Goal: Obtain resource: Obtain resource

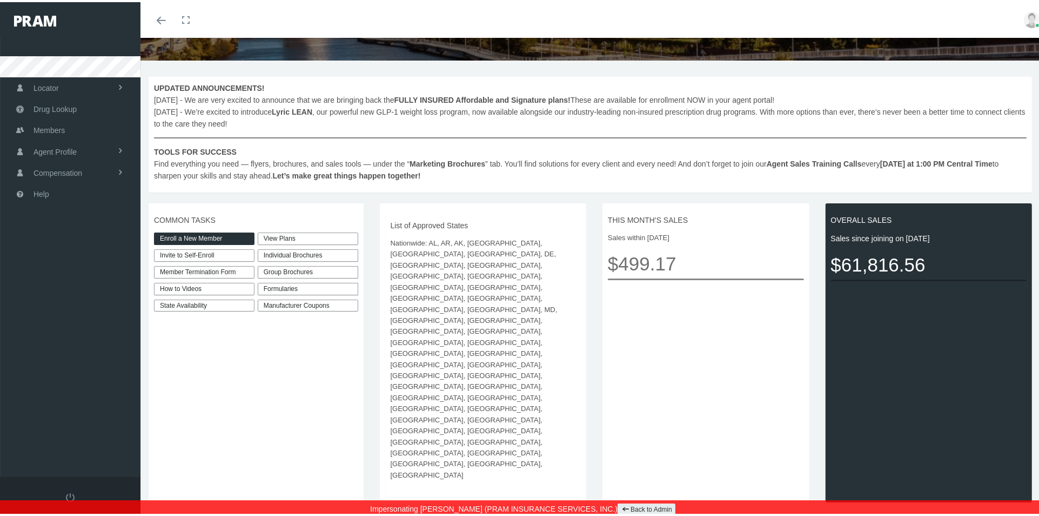
scroll to position [120, 0]
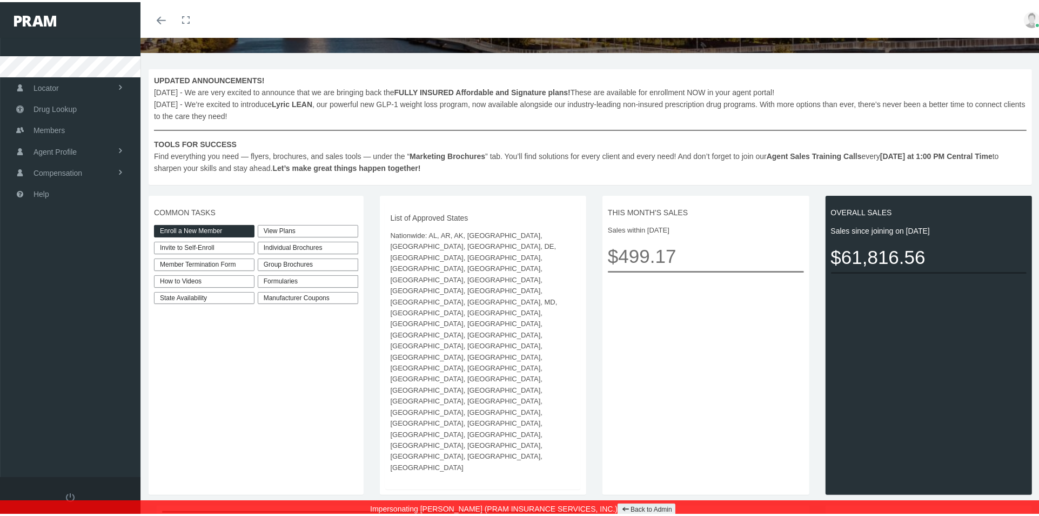
click at [263, 230] on link "View Plans" at bounding box center [308, 229] width 101 height 12
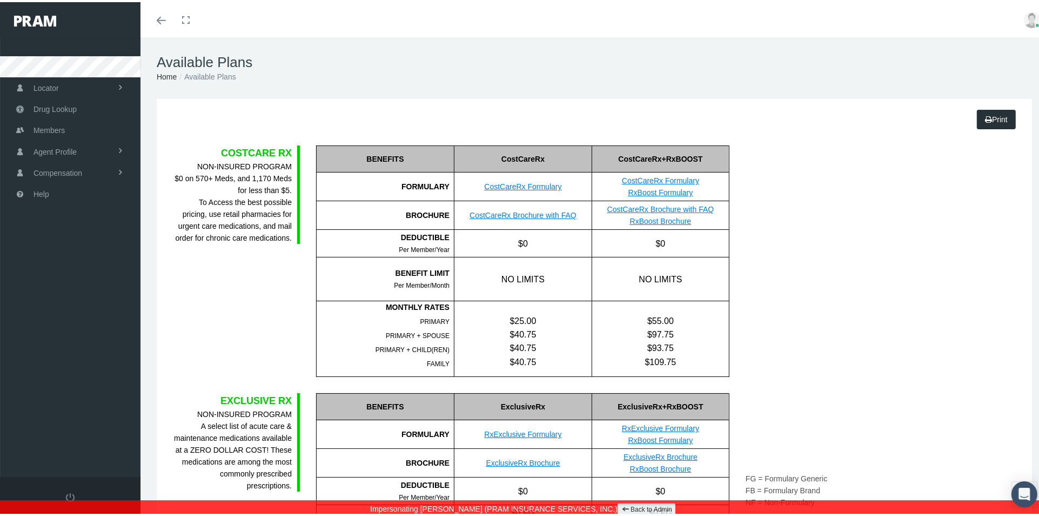
click at [523, 214] on link "CostCareRx Brochure with FAQ" at bounding box center [523, 213] width 107 height 9
click at [640, 508] on link "Back to Admin" at bounding box center [647, 507] width 58 height 12
